Goal: Information Seeking & Learning: Learn about a topic

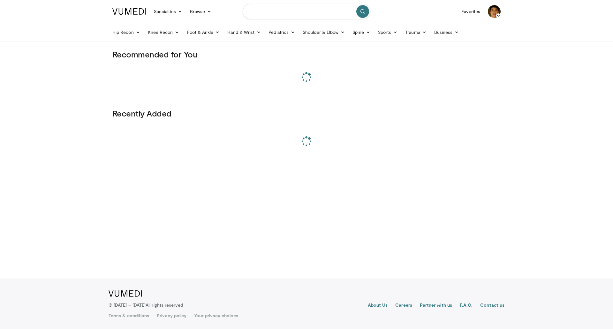
click at [266, 11] on input "Search topics, interventions" at bounding box center [307, 11] width 128 height 15
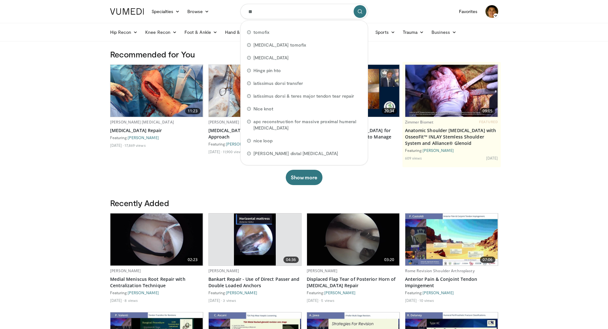
type input "*"
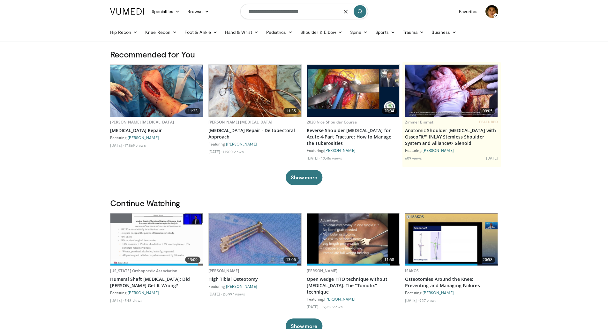
type input "**********"
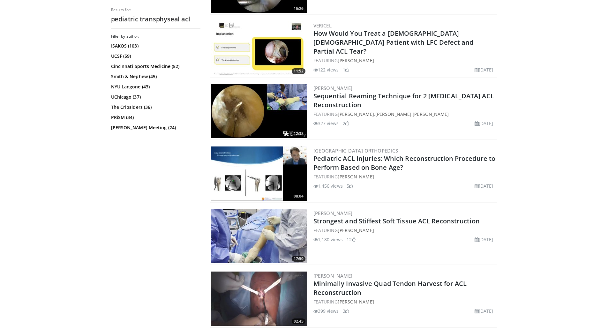
scroll to position [798, 0]
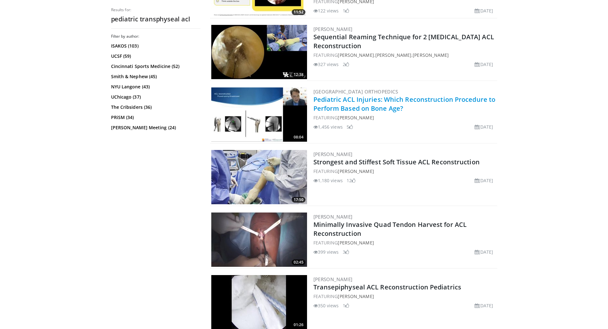
click at [456, 96] on link "Pediatric ACL Injuries: Which Reconstruction Procedure to Perform Based on Bone…" at bounding box center [404, 104] width 182 height 18
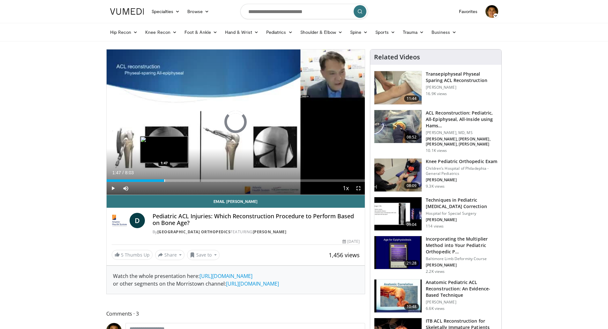
click at [164, 178] on div "Loaded : 12.39% 1:47 1:47" at bounding box center [236, 179] width 259 height 6
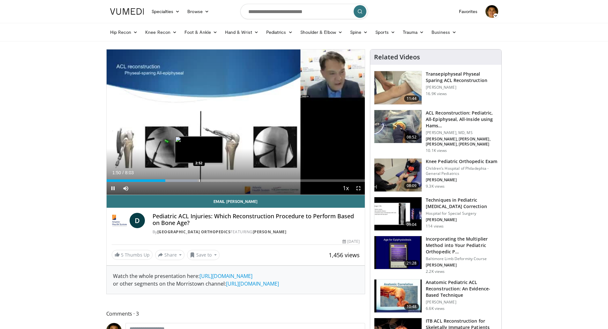
click at [199, 180] on div "Progress Bar" at bounding box center [199, 180] width 1 height 3
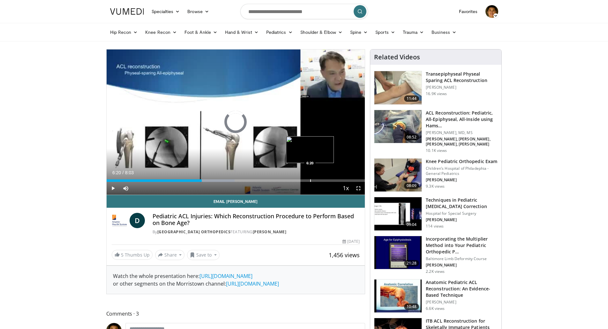
click at [310, 177] on div "Loaded : 49.60% 2:58 6:20" at bounding box center [236, 179] width 259 height 6
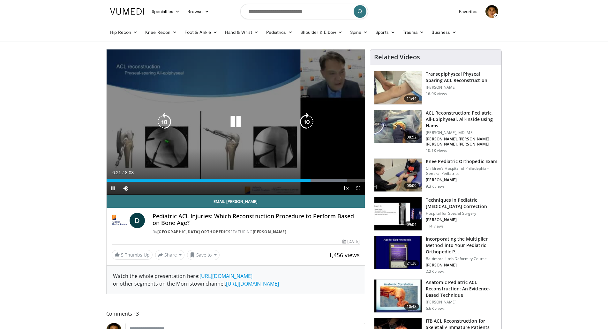
click at [155, 73] on div "10 seconds Tap to unmute" at bounding box center [236, 121] width 259 height 145
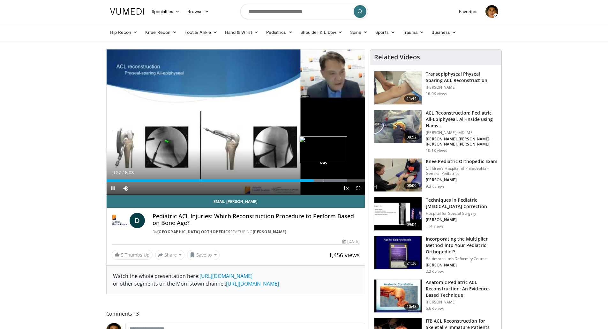
click at [324, 181] on div "Progress Bar" at bounding box center [324, 180] width 1 height 3
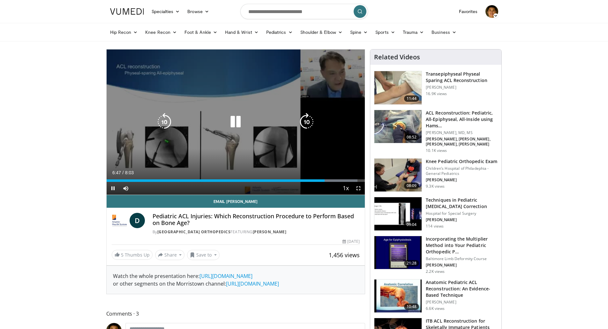
click at [182, 76] on div "10 seconds Tap to unmute" at bounding box center [236, 121] width 259 height 145
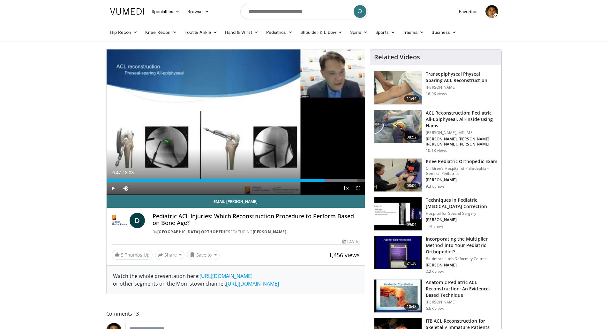
click at [182, 76] on div "10 seconds Tap to unmute" at bounding box center [236, 121] width 259 height 145
click at [311, 177] on div "Loaded : 99.21% 6:55 6:23" at bounding box center [236, 179] width 259 height 6
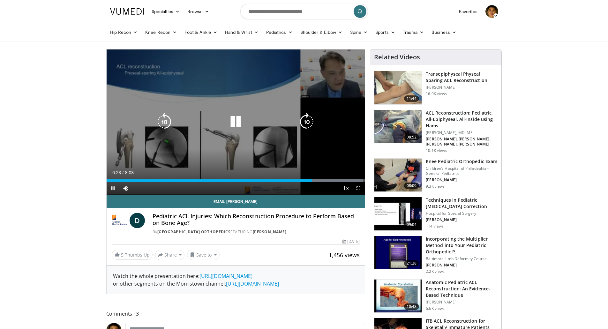
click at [226, 84] on div "10 seconds Tap to unmute" at bounding box center [236, 121] width 259 height 145
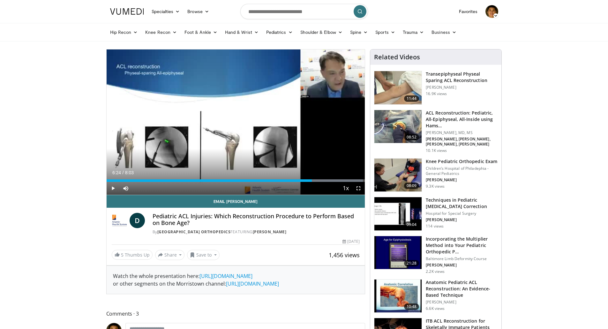
click at [226, 84] on div "10 seconds Tap to unmute" at bounding box center [236, 121] width 259 height 145
click at [287, 179] on div "Loaded : 99.21% 6:27 5:36" at bounding box center [236, 179] width 259 height 6
click at [295, 179] on div "Progress Bar" at bounding box center [295, 180] width 1 height 3
click at [324, 181] on div "Progress Bar" at bounding box center [324, 180] width 1 height 3
click at [338, 180] on div "Progress Bar" at bounding box center [338, 180] width 1 height 3
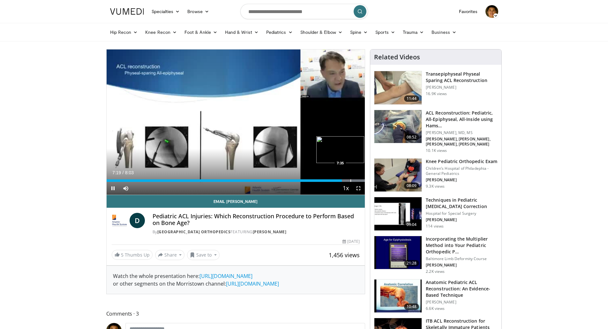
click at [350, 178] on div "Loaded : 100.00% 7:19 7:35" at bounding box center [236, 179] width 259 height 6
click at [231, 176] on div "Loaded : 100.00% 7:38 3:53" at bounding box center [236, 179] width 259 height 6
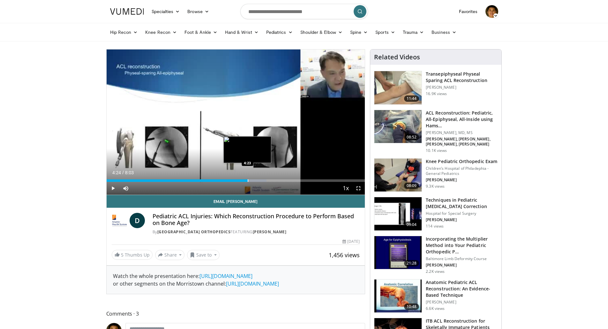
click at [248, 180] on div "Progress Bar" at bounding box center [248, 180] width 1 height 3
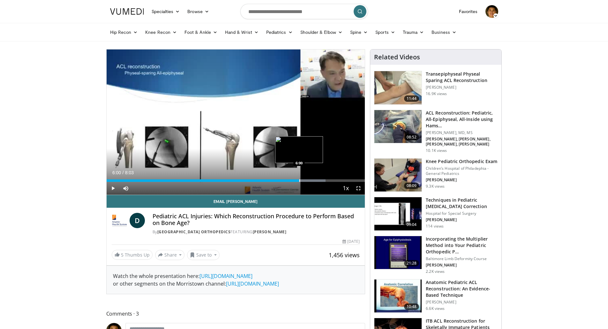
click at [299, 179] on div "Progress Bar" at bounding box center [299, 180] width 1 height 3
click at [293, 179] on div "Progress Bar" at bounding box center [293, 180] width 1 height 3
click at [308, 178] on div "Loaded : 88.87% 6:17 6:18" at bounding box center [236, 179] width 259 height 6
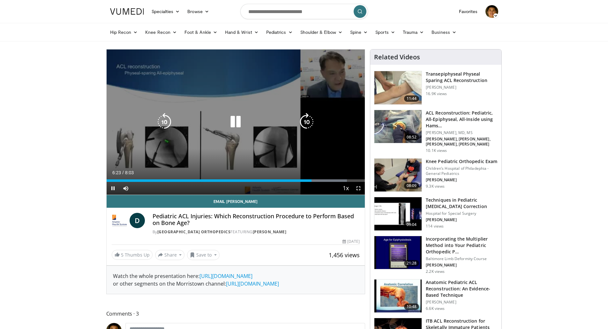
click at [213, 95] on div "10 seconds Tap to unmute" at bounding box center [236, 121] width 259 height 145
